Goal: Task Accomplishment & Management: Complete application form

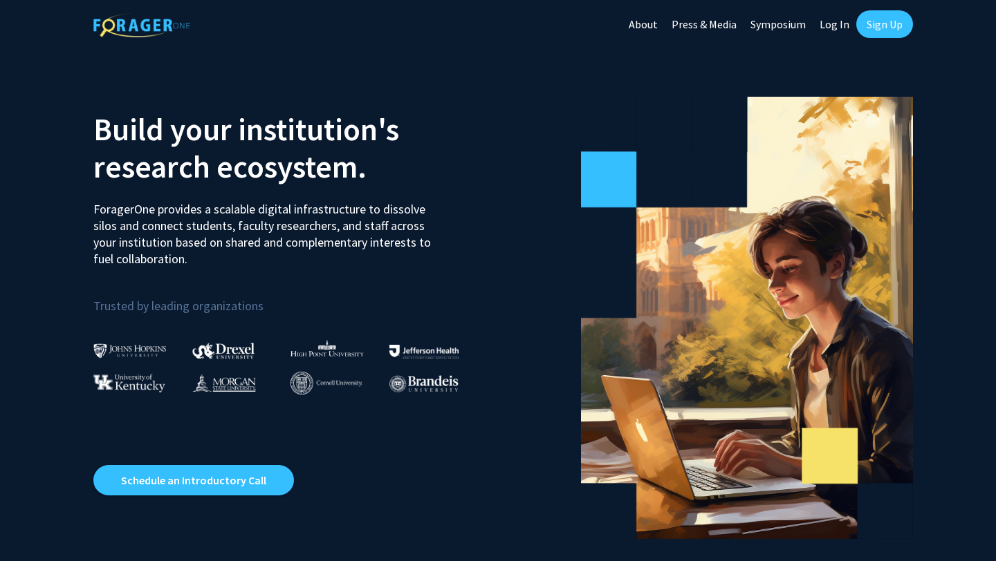
click at [839, 50] on section "Build your institution's research ecosystem. ForagerOne provides a scalable dig…" at bounding box center [498, 310] width 996 height 525
click at [885, 19] on link "Sign Up" at bounding box center [884, 24] width 57 height 28
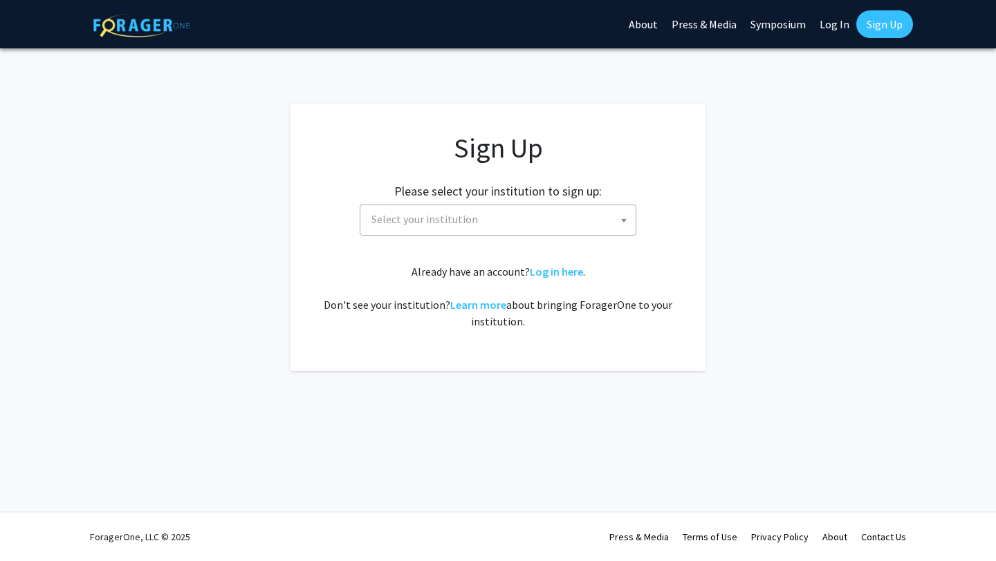
click at [516, 212] on span "Select your institution" at bounding box center [501, 219] width 270 height 28
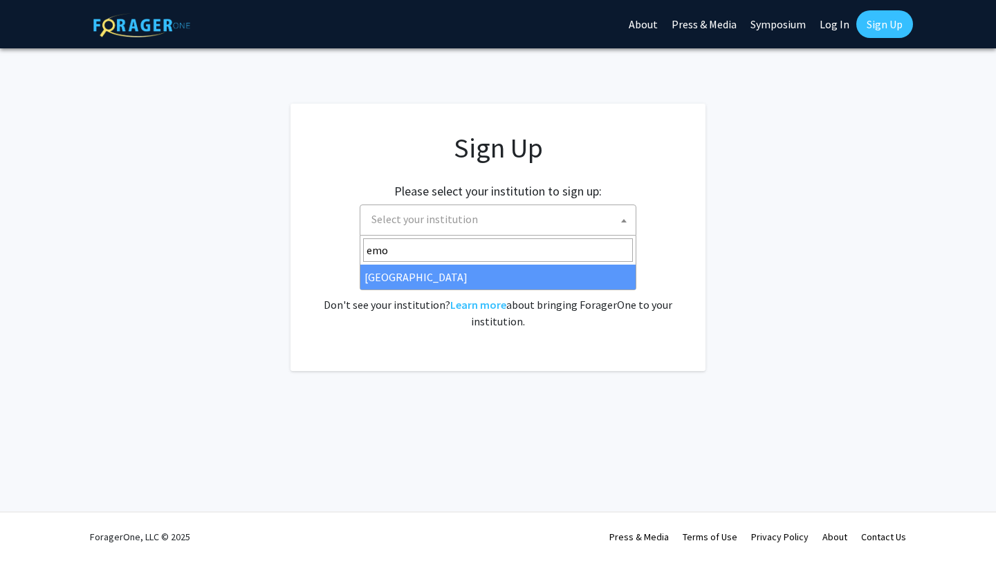
type input "emo"
select select "12"
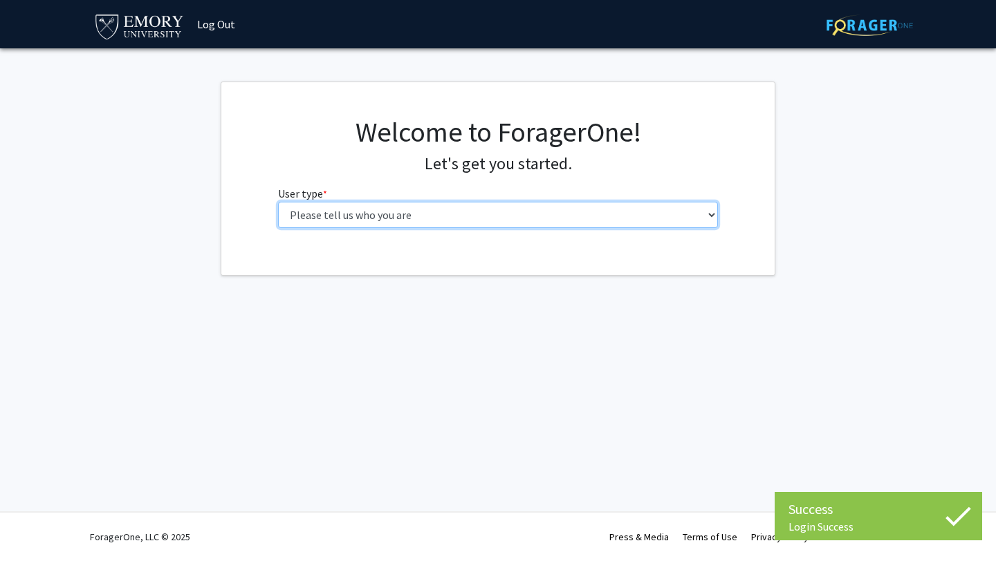
click at [341, 212] on select "Please tell us who you are Undergraduate Student Master's Student Doctoral Cand…" at bounding box center [498, 215] width 440 height 26
select select "1: undergrad"
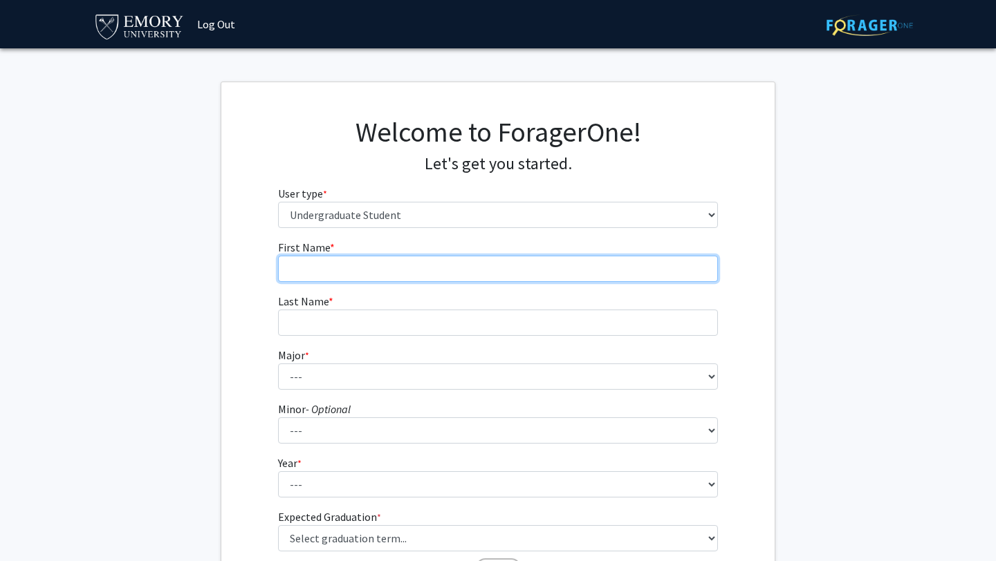
click at [436, 260] on input "First Name * required" at bounding box center [498, 269] width 440 height 26
type input "Shreyas"
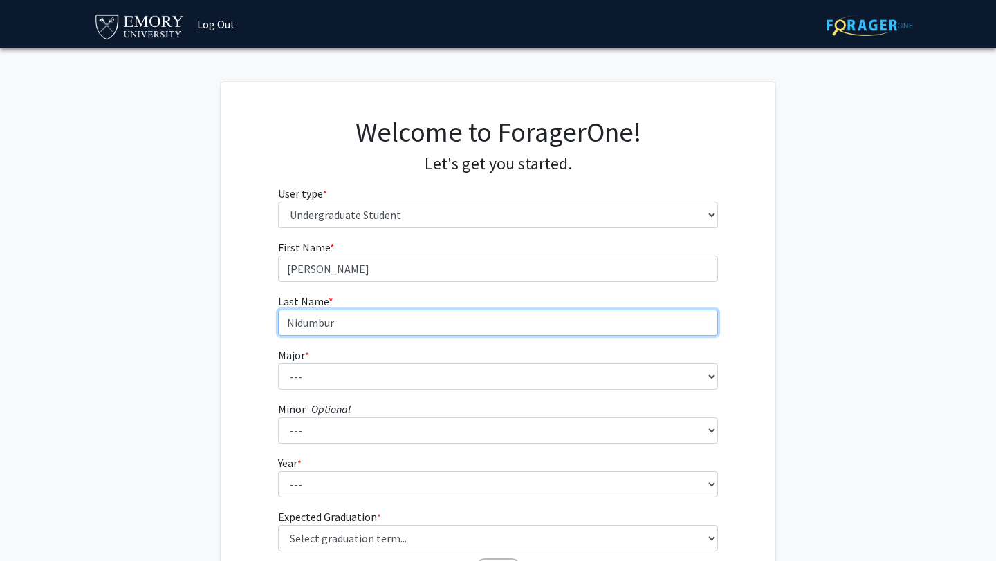
type input "Nidumbur"
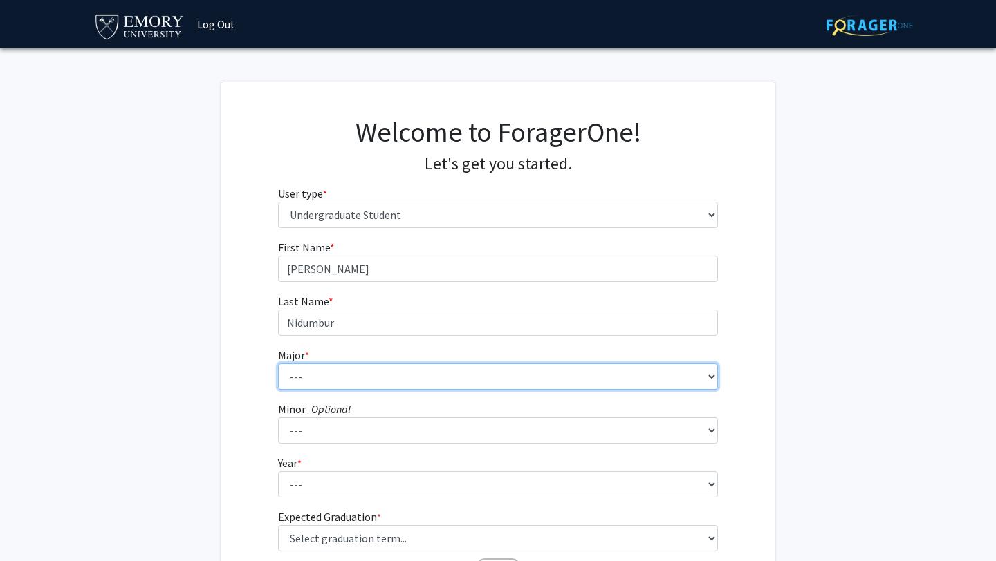
click at [308, 371] on select "--- Accounting African American Studies African Studies American Studies Analyt…" at bounding box center [498, 377] width 440 height 26
select select "56: 1016"
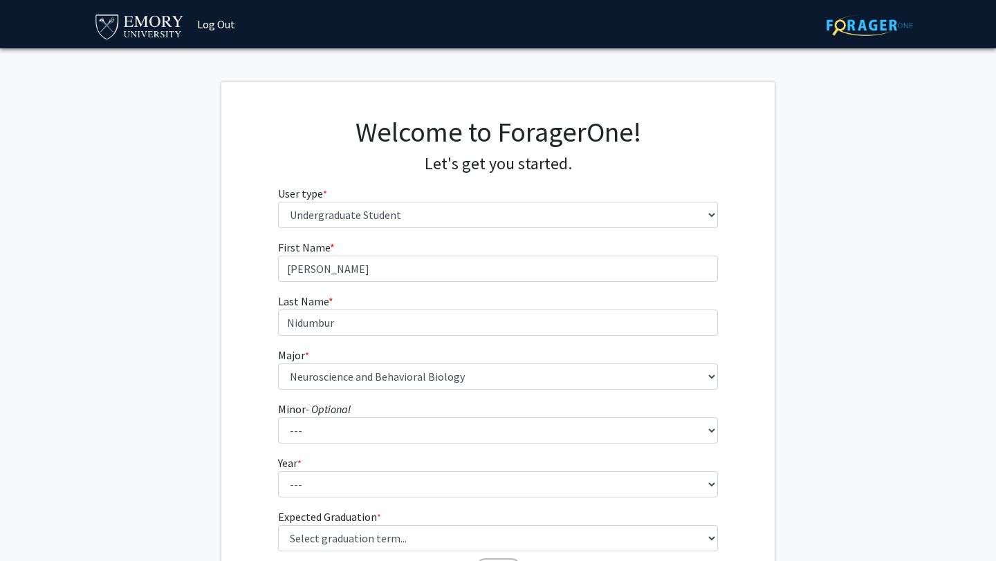
click at [232, 318] on div "First Name * required Shreyas Last Name * required Nidumbur Major * required --…" at bounding box center [497, 412] width 553 height 347
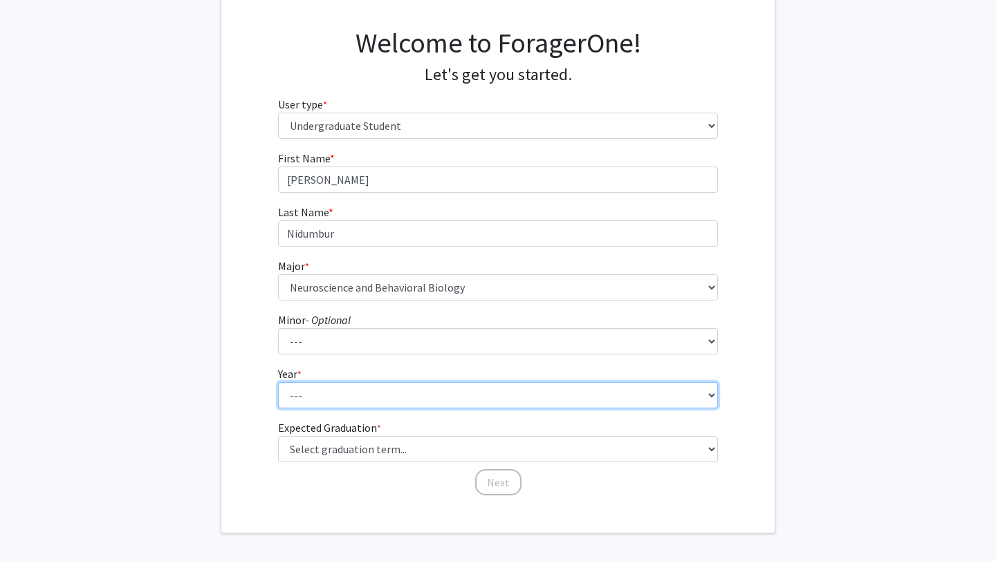
click at [344, 399] on select "--- First-year Sophomore Junior Senior Postbaccalaureate Certificate" at bounding box center [498, 395] width 440 height 26
select select "1: first-year"
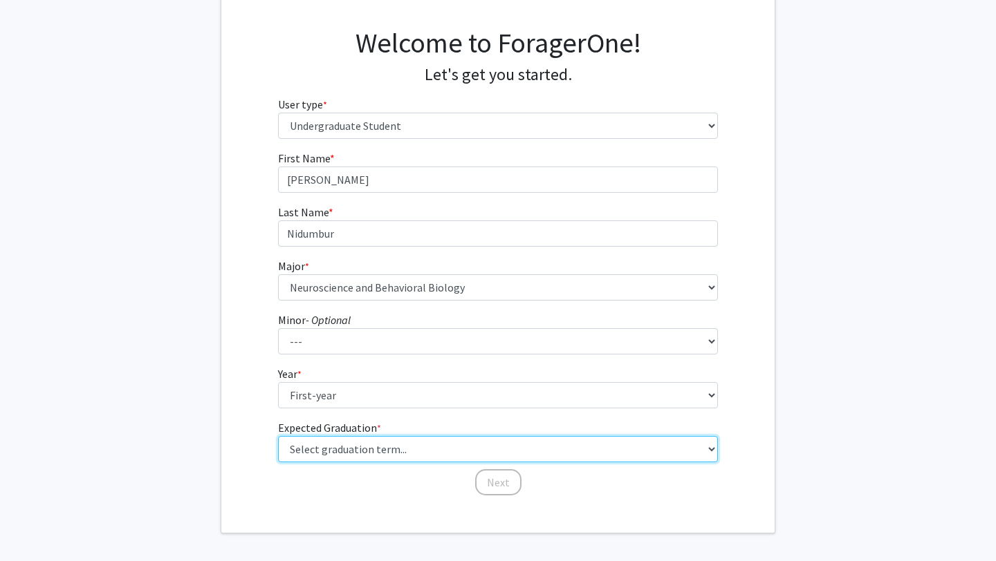
click at [296, 454] on select "Select graduation term... Spring 2025 Summer 2025 Fall 2025 Winter 2025 Spring …" at bounding box center [498, 449] width 440 height 26
select select "17: spring_2029"
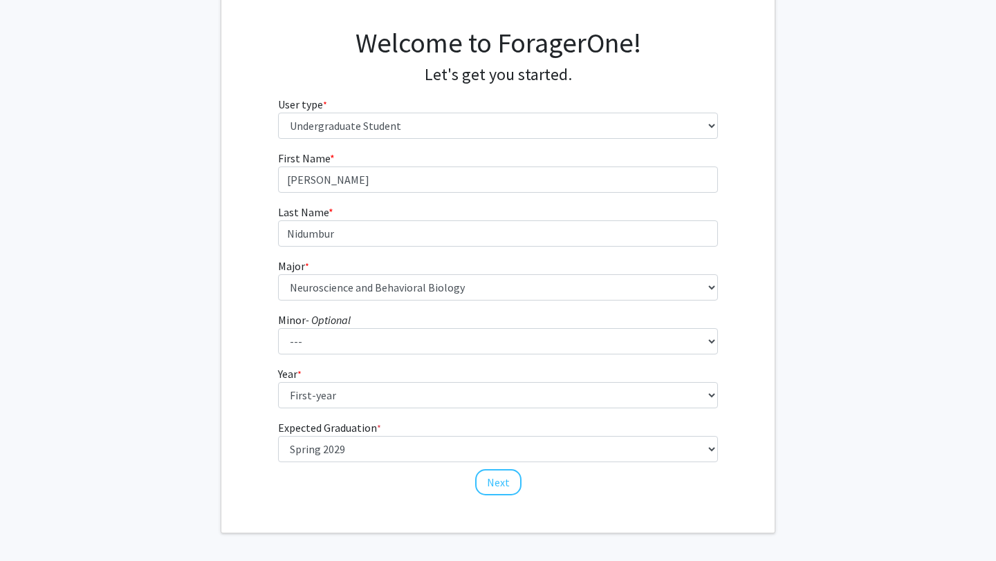
click at [248, 429] on div "First Name * required Shreyas Last Name * required Nidumbur Major * required --…" at bounding box center [497, 323] width 553 height 347
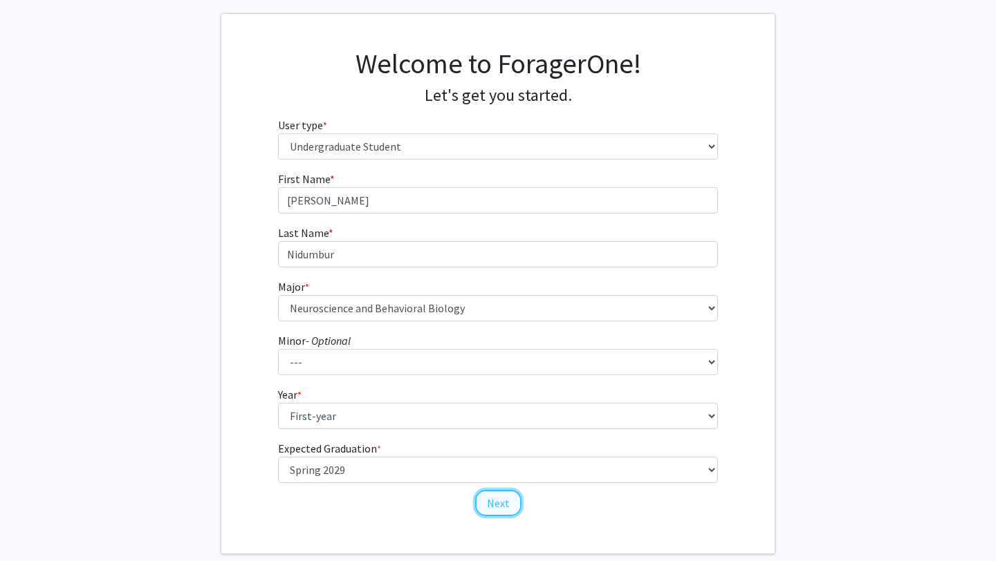
click at [489, 496] on button "Next" at bounding box center [498, 503] width 46 height 26
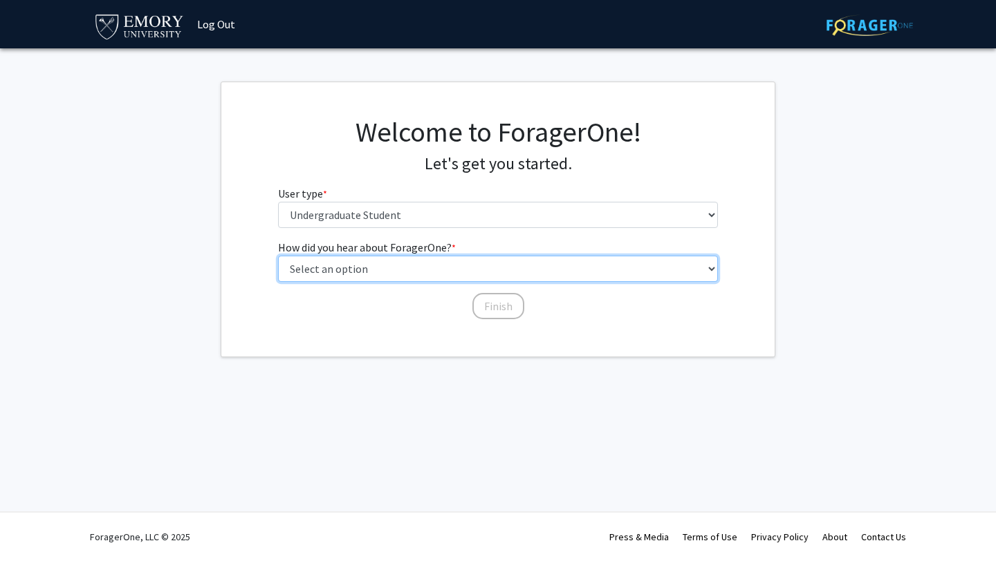
click at [306, 274] on select "Select an option Peer/student recommendation Faculty/staff recommendation Unive…" at bounding box center [498, 269] width 440 height 26
select select "2: faculty_recommendation"
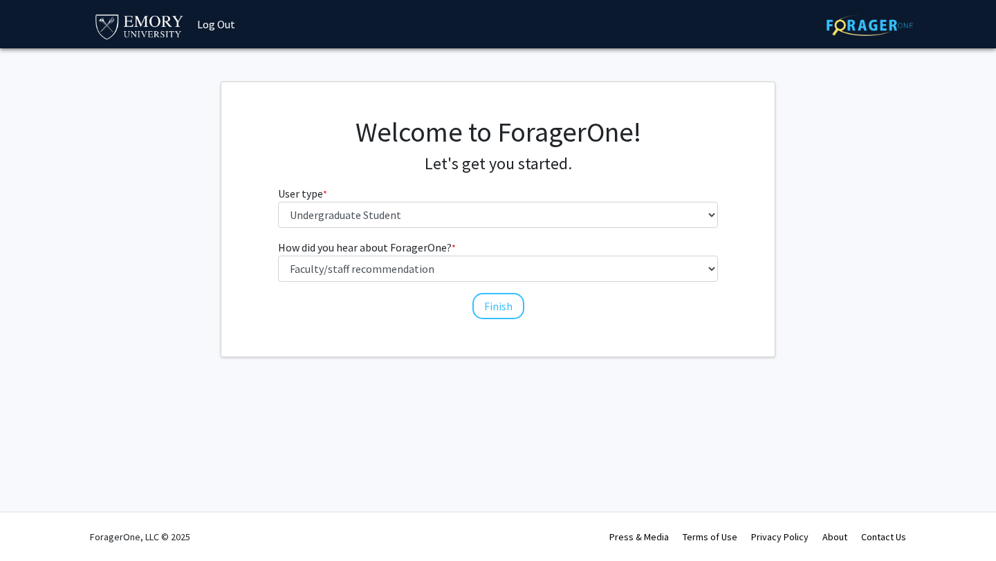
click at [458, 302] on div "Finish" at bounding box center [498, 300] width 440 height 14
click at [479, 303] on button "Finish" at bounding box center [498, 306] width 52 height 26
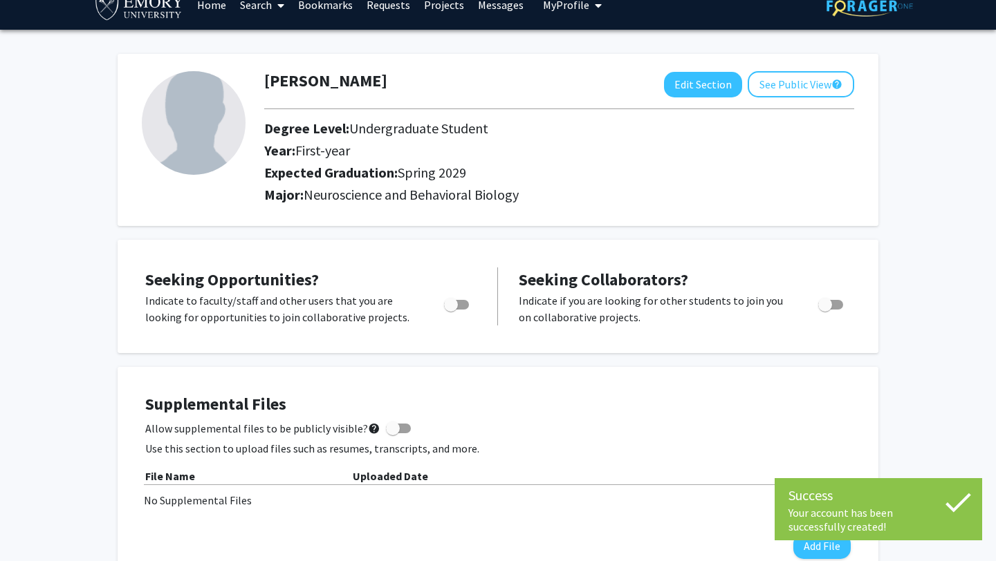
scroll to position [30, 0]
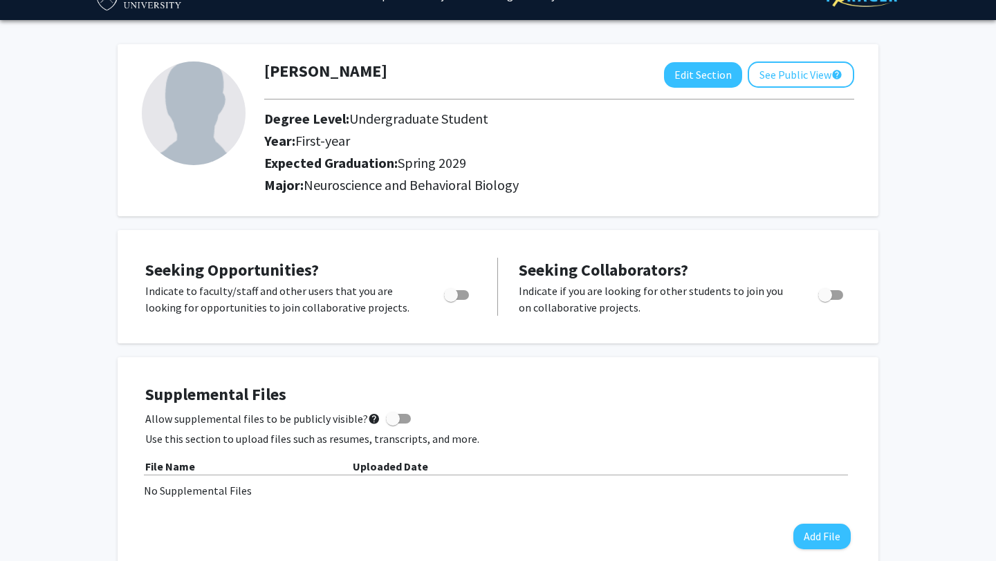
click at [451, 295] on span "Toggle" at bounding box center [451, 295] width 14 height 14
click at [451, 300] on input "Are you actively seeking opportunities?" at bounding box center [450, 300] width 1 height 1
checkbox input "true"
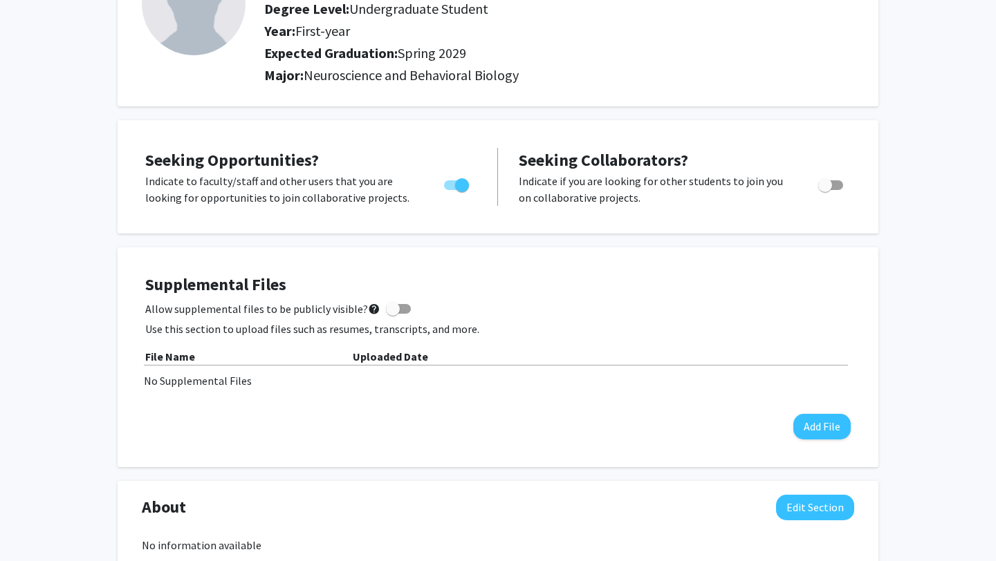
scroll to position [0, 0]
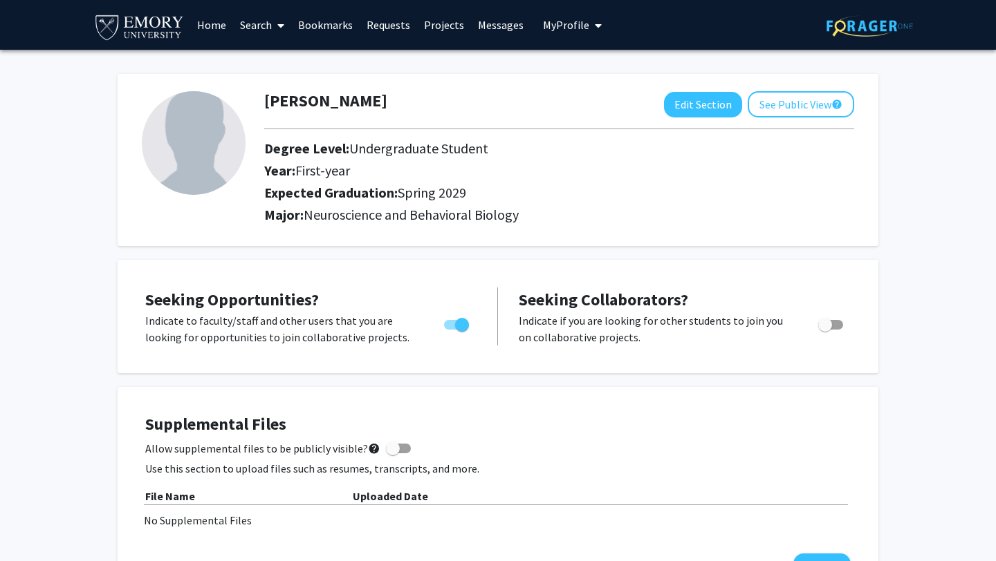
click at [431, 26] on link "Projects" at bounding box center [444, 25] width 54 height 48
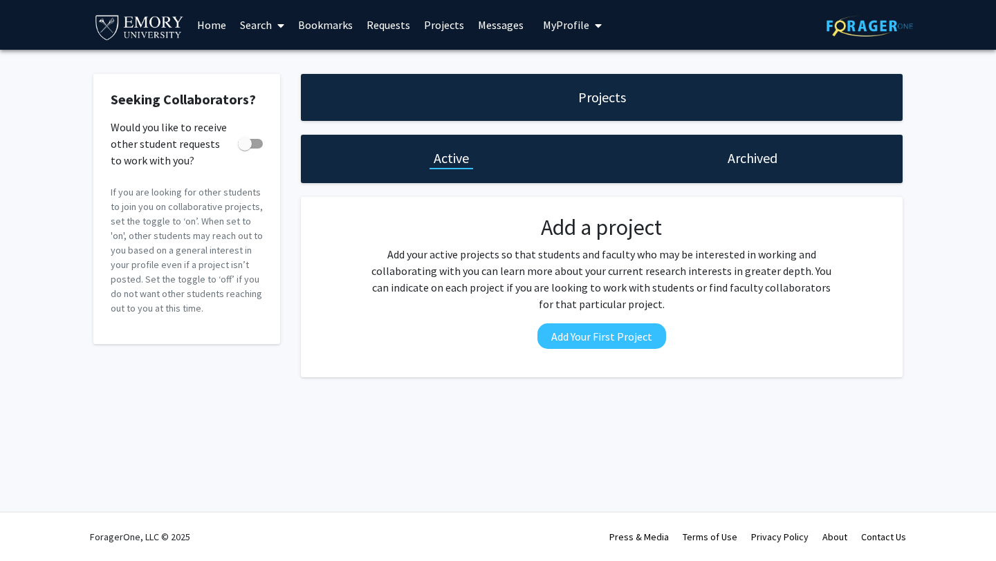
click at [326, 26] on link "Bookmarks" at bounding box center [325, 25] width 68 height 48
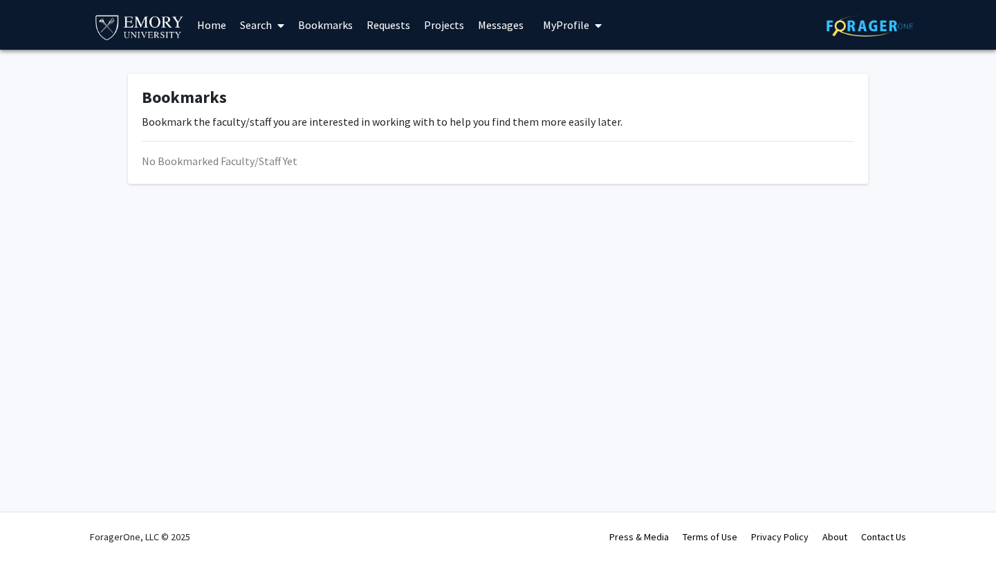
click at [278, 23] on icon at bounding box center [280, 25] width 7 height 11
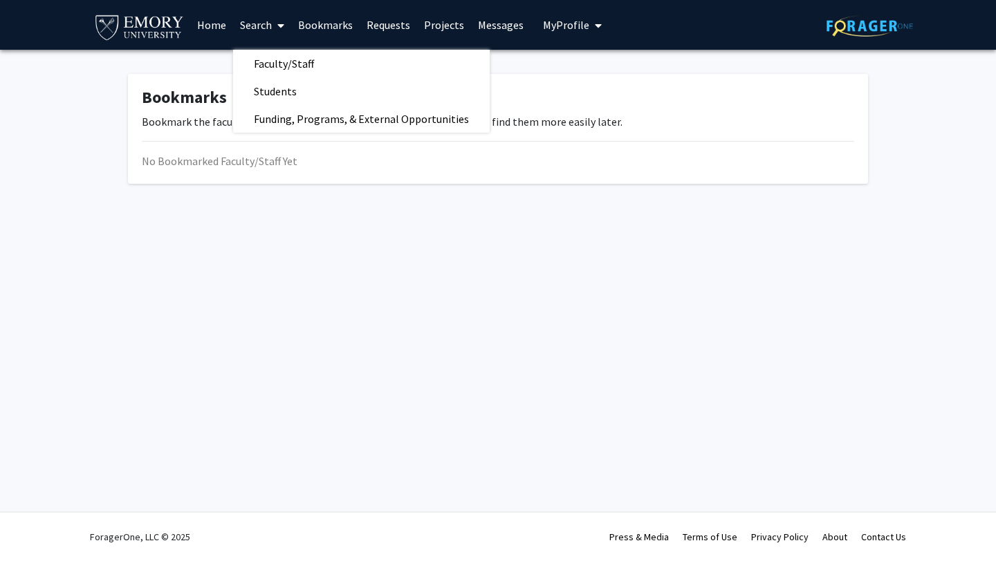
click at [268, 223] on div "Skip navigation Home Search Faculty/Staff Students Funding, Programs, & Externa…" at bounding box center [498, 280] width 996 height 561
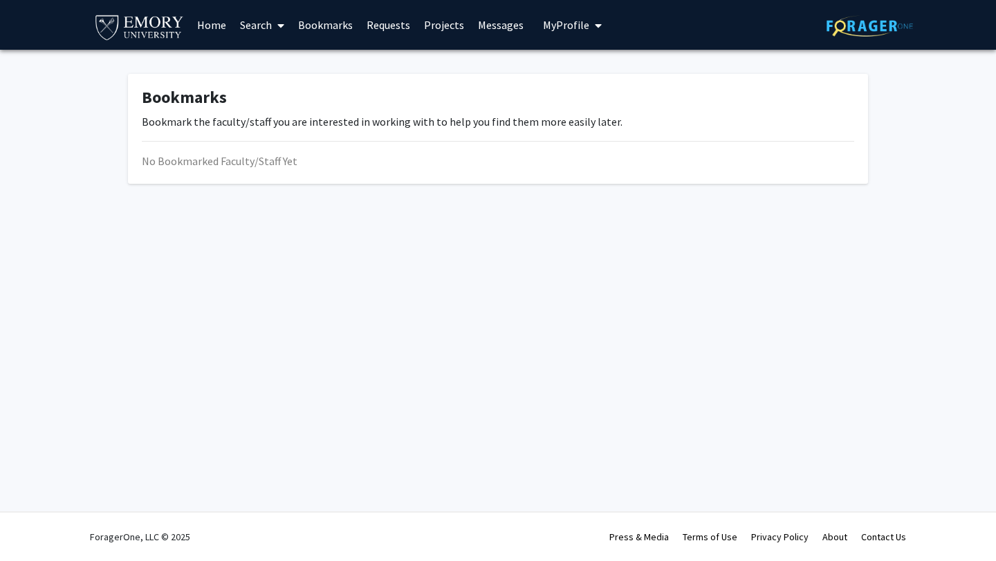
click at [215, 15] on link "Home" at bounding box center [211, 25] width 43 height 48
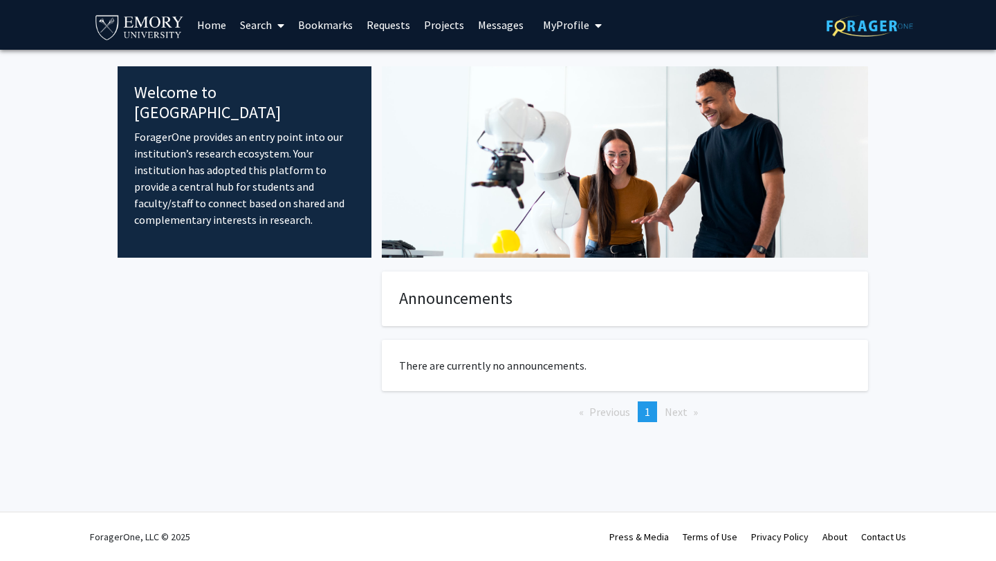
click at [551, 26] on span "My Profile" at bounding box center [566, 25] width 46 height 14
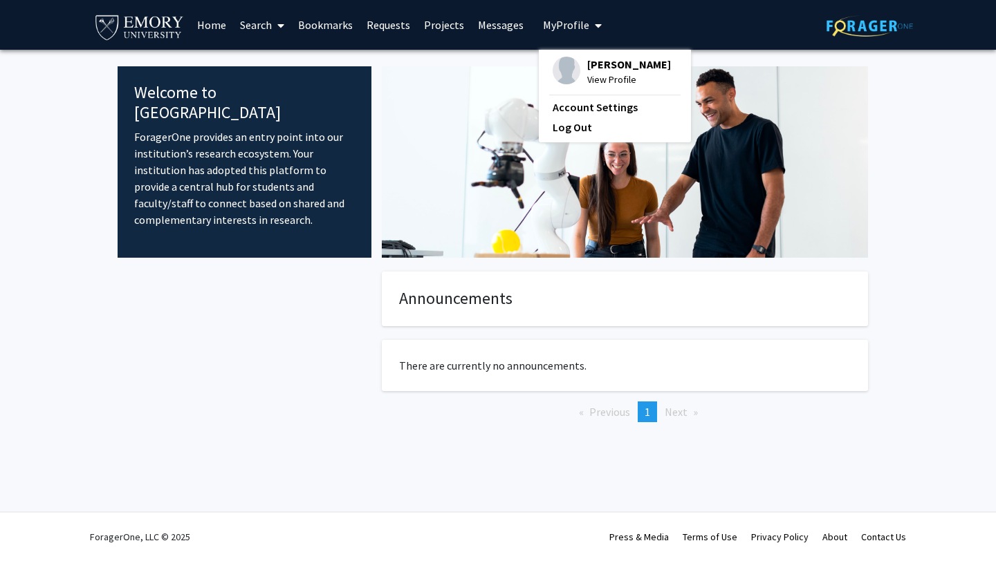
click at [314, 338] on div at bounding box center [245, 369] width 254 height 195
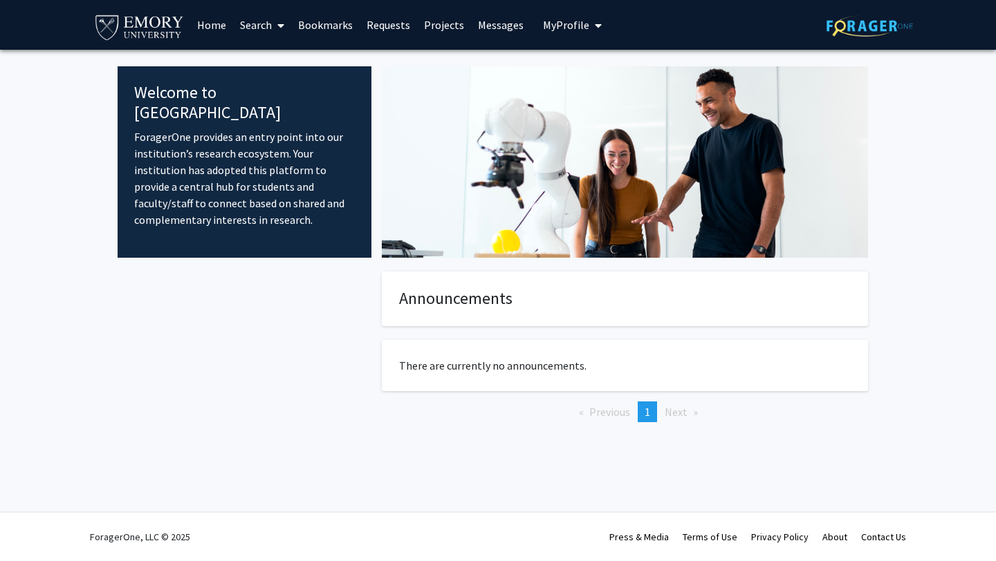
click at [261, 32] on link "Search" at bounding box center [262, 25] width 58 height 48
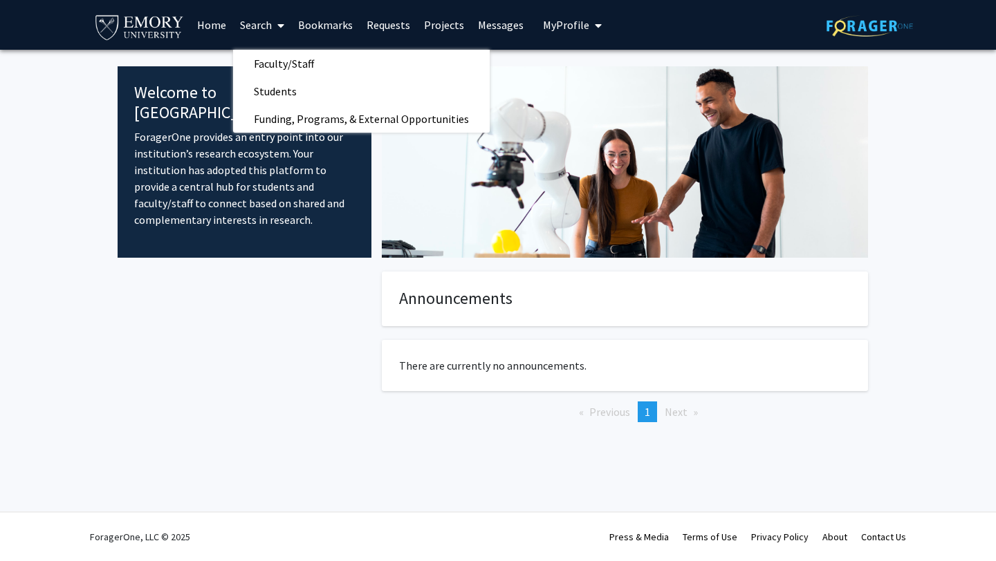
click at [226, 32] on link "Home" at bounding box center [211, 25] width 43 height 48
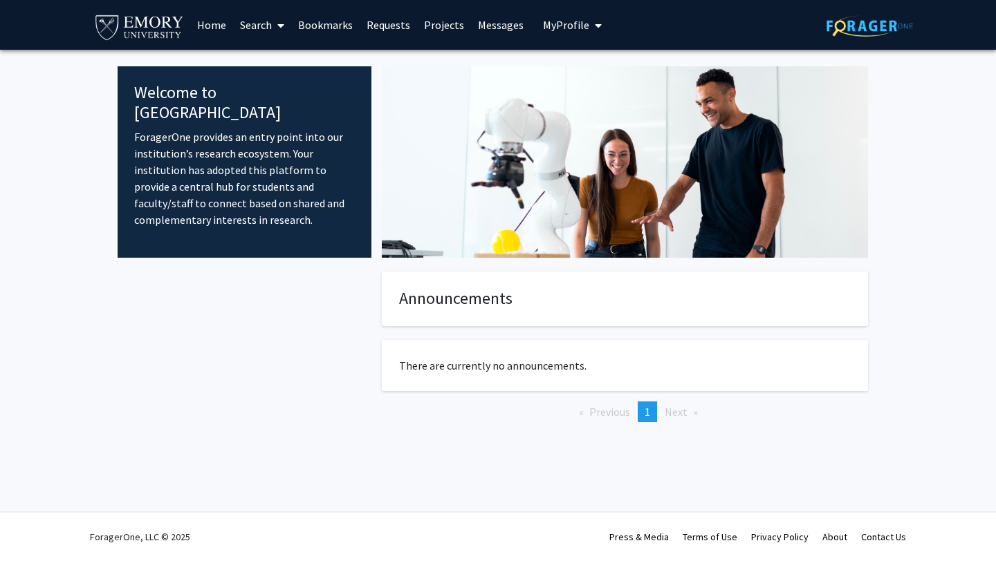
drag, startPoint x: 234, startPoint y: 200, endPoint x: 140, endPoint y: 121, distance: 123.2
click at [140, 129] on p "ForagerOne provides an entry point into our institution’s research ecosystem. Y…" at bounding box center [244, 179] width 221 height 100
click at [119, 132] on div "Welcome to ForagerOne ForagerOne provides an entry point into our institution’s…" at bounding box center [245, 162] width 254 height 192
click at [131, 121] on div "Welcome to ForagerOne ForagerOne provides an entry point into our institution’s…" at bounding box center [245, 162] width 254 height 192
click at [131, 118] on div "Welcome to ForagerOne ForagerOne provides an entry point into our institution’s…" at bounding box center [245, 162] width 254 height 192
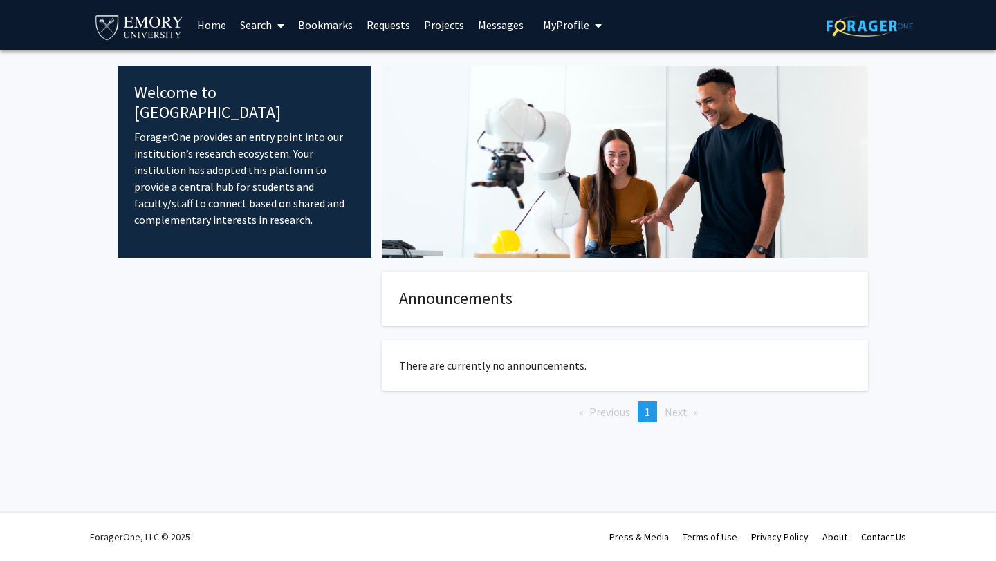
drag, startPoint x: 134, startPoint y: 115, endPoint x: 225, endPoint y: 221, distance: 139.7
click at [225, 222] on div "Welcome to ForagerOne ForagerOne provides an entry point into our institution’s…" at bounding box center [245, 162] width 254 height 192
click at [239, 203] on p "ForagerOne provides an entry point into our institution’s research ecosystem. Y…" at bounding box center [244, 179] width 221 height 100
click at [234, 205] on p "ForagerOne provides an entry point into our institution’s research ecosystem. Y…" at bounding box center [244, 179] width 221 height 100
drag, startPoint x: 228, startPoint y: 202, endPoint x: 125, endPoint y: 119, distance: 132.3
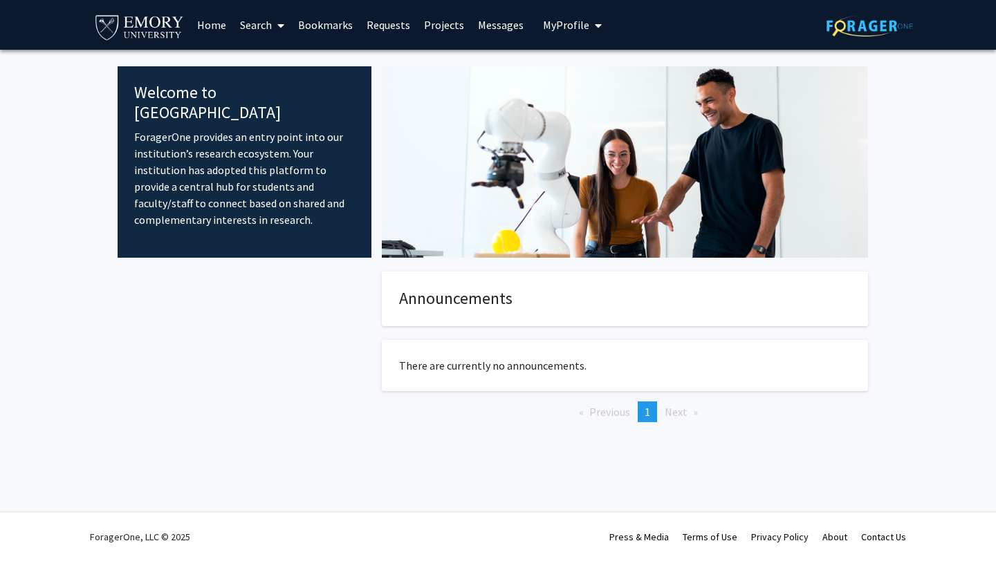
click at [125, 119] on div "Welcome to ForagerOne ForagerOne provides an entry point into our institution’s…" at bounding box center [245, 162] width 254 height 192
